Goal: Obtain resource: Obtain resource

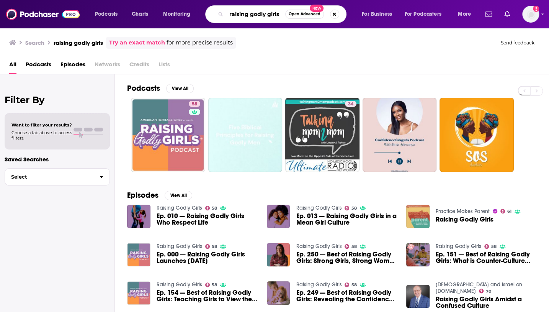
drag, startPoint x: 0, startPoint y: 0, endPoint x: 251, endPoint y: 15, distance: 251.7
click at [251, 15] on input "raising godly girls" at bounding box center [255, 14] width 59 height 12
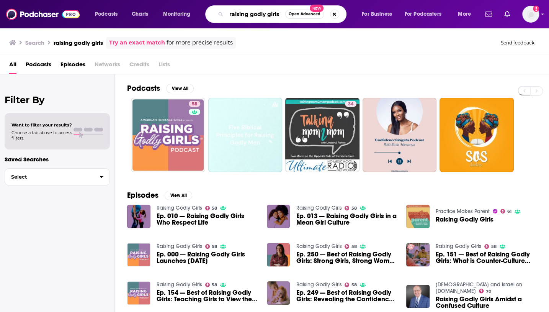
paste input "[PERSON_NAME] Show"
type input "[PERSON_NAME] Show"
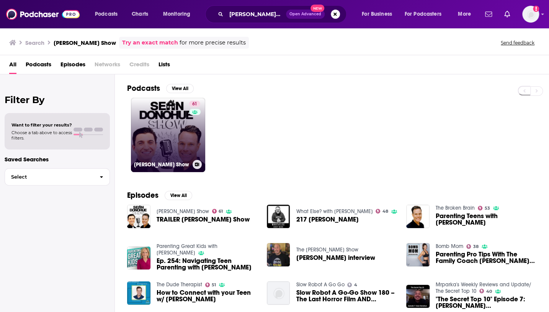
click at [165, 129] on link "61 [PERSON_NAME] Show" at bounding box center [168, 135] width 74 height 74
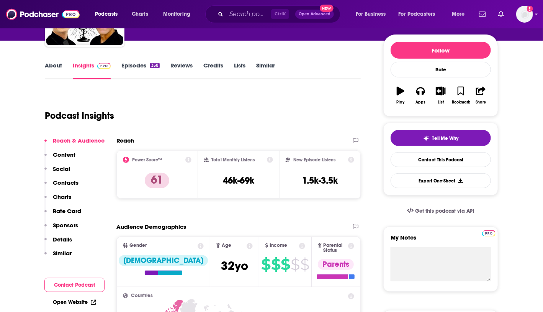
scroll to position [92, 0]
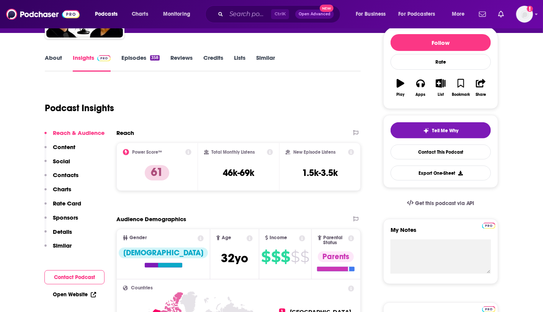
click at [187, 152] on icon at bounding box center [188, 152] width 6 height 6
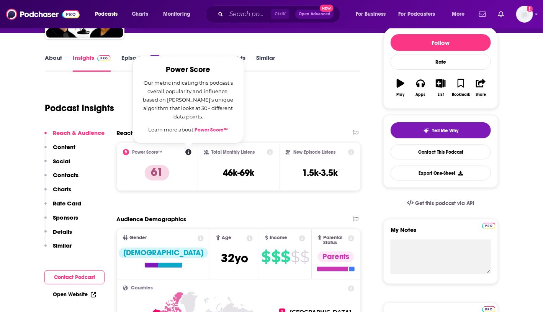
click at [203, 128] on link "Power Score™" at bounding box center [211, 130] width 33 height 6
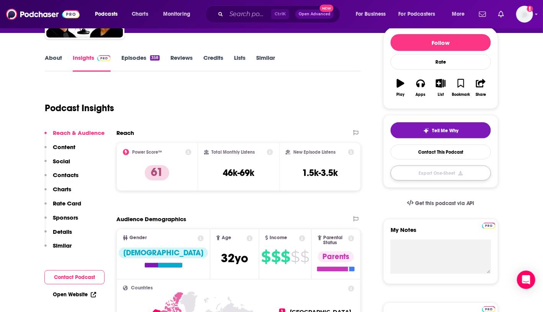
click at [442, 173] on button "Export One-Sheet" at bounding box center [441, 172] width 100 height 15
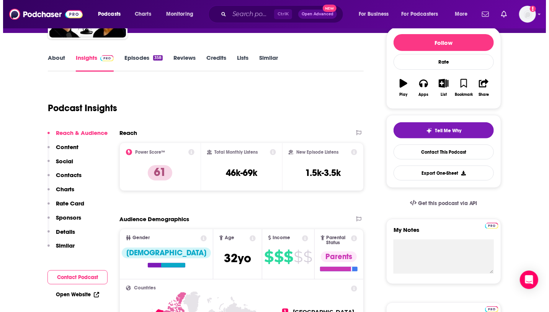
scroll to position [0, 0]
